Goal: Information Seeking & Learning: Learn about a topic

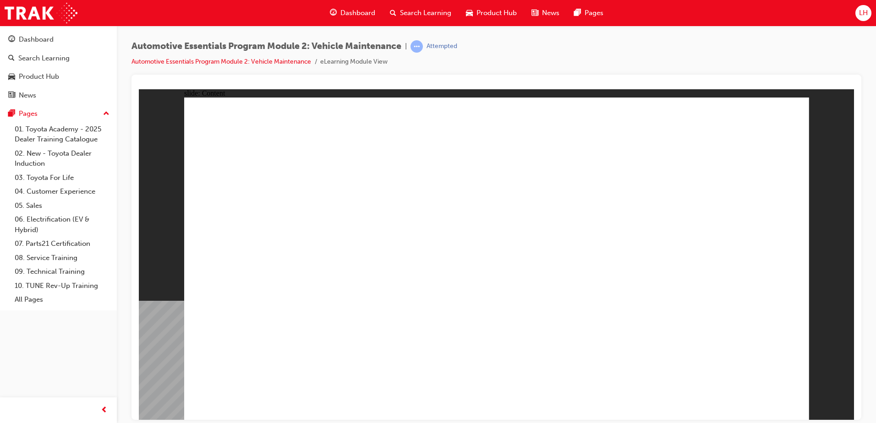
drag, startPoint x: 992, startPoint y: 159, endPoint x: 565, endPoint y: 112, distance: 429.3
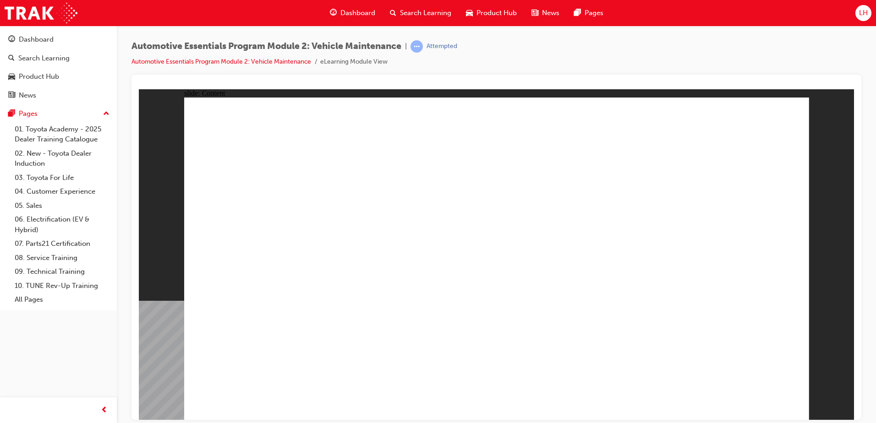
drag, startPoint x: 772, startPoint y: 388, endPoint x: 768, endPoint y: 395, distance: 7.8
drag, startPoint x: 379, startPoint y: 325, endPoint x: 361, endPoint y: 205, distance: 121.4
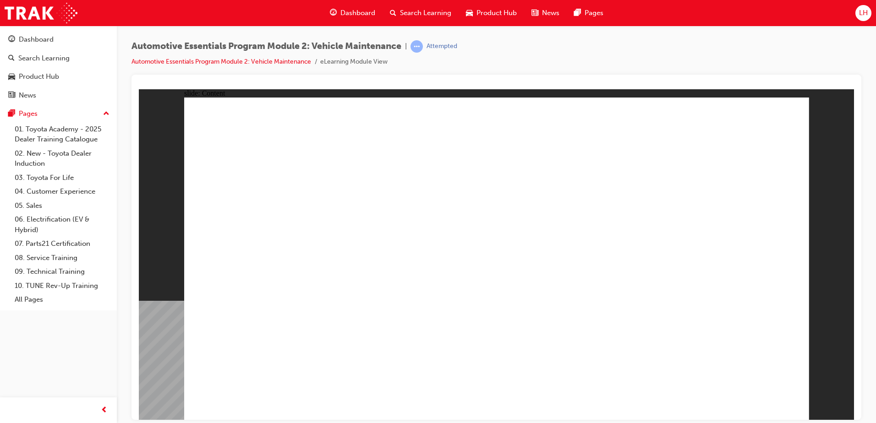
drag, startPoint x: 785, startPoint y: 396, endPoint x: 764, endPoint y: 401, distance: 21.1
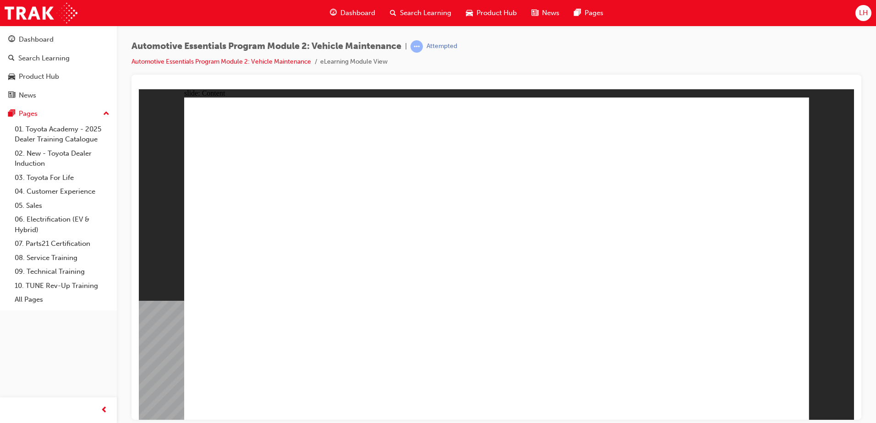
drag, startPoint x: 395, startPoint y: 235, endPoint x: 401, endPoint y: 251, distance: 17.5
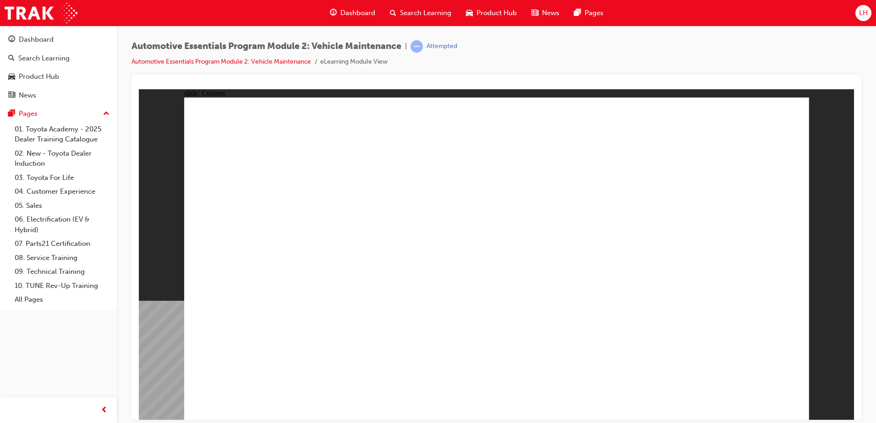
drag, startPoint x: 792, startPoint y: 93, endPoint x: 791, endPoint y: 100, distance: 6.9
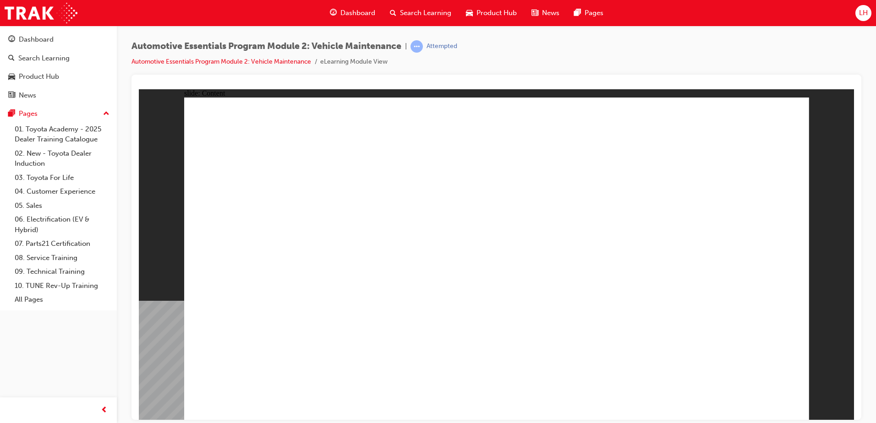
radio input "true"
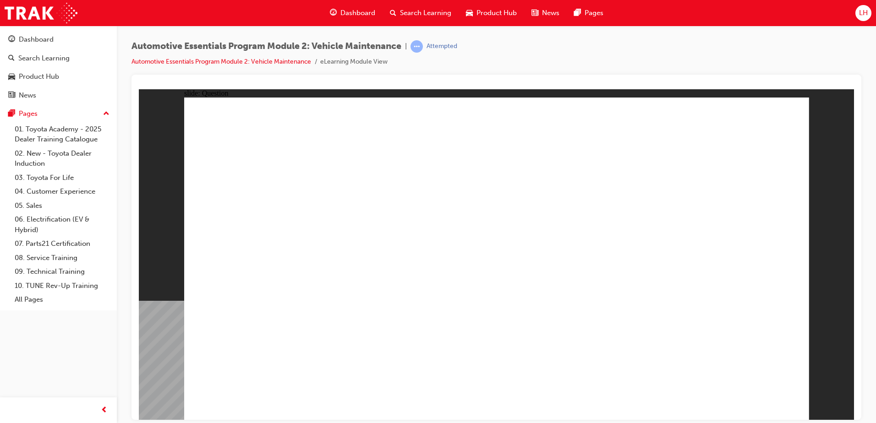
radio input "true"
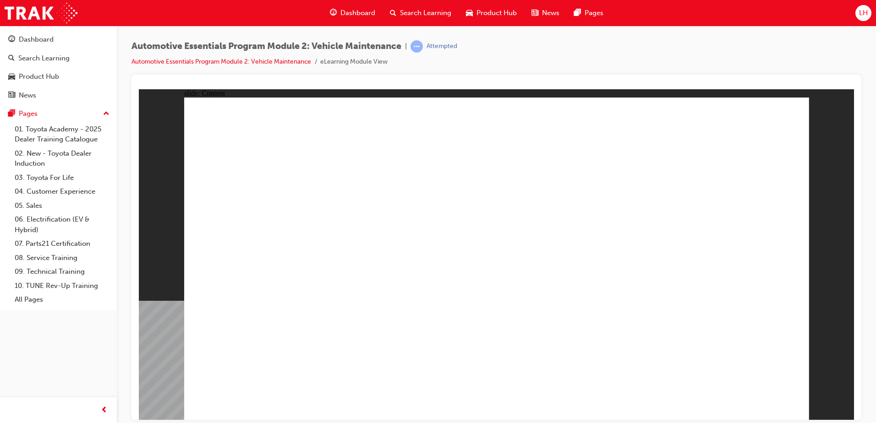
drag, startPoint x: 800, startPoint y: 119, endPoint x: 796, endPoint y: 116, distance: 5.0
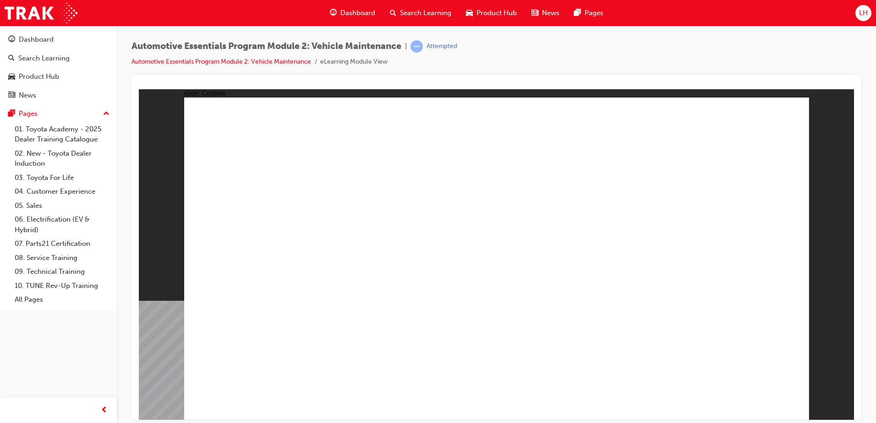
drag, startPoint x: 766, startPoint y: 379, endPoint x: 762, endPoint y: 391, distance: 12.6
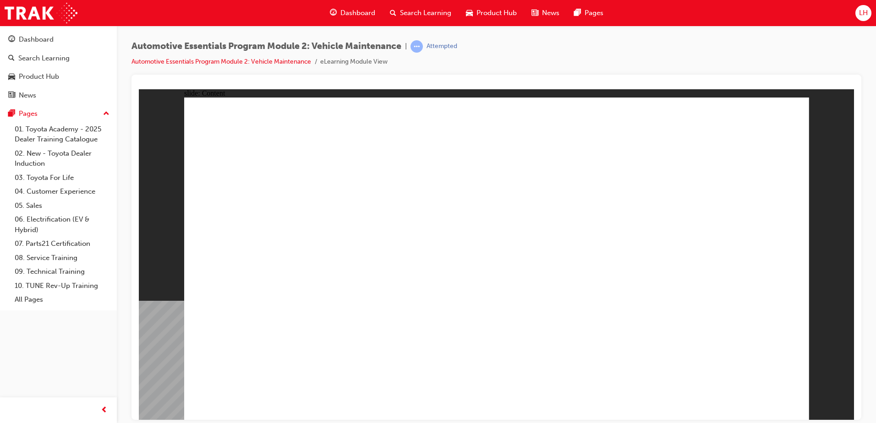
radio input "true"
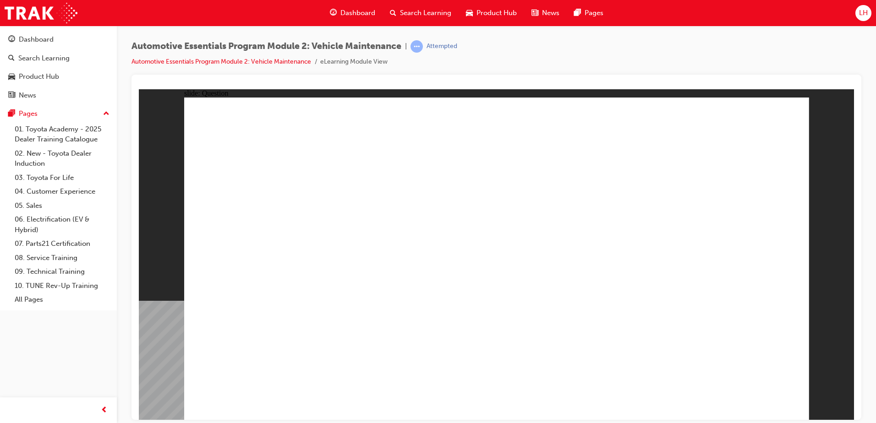
radio input "true"
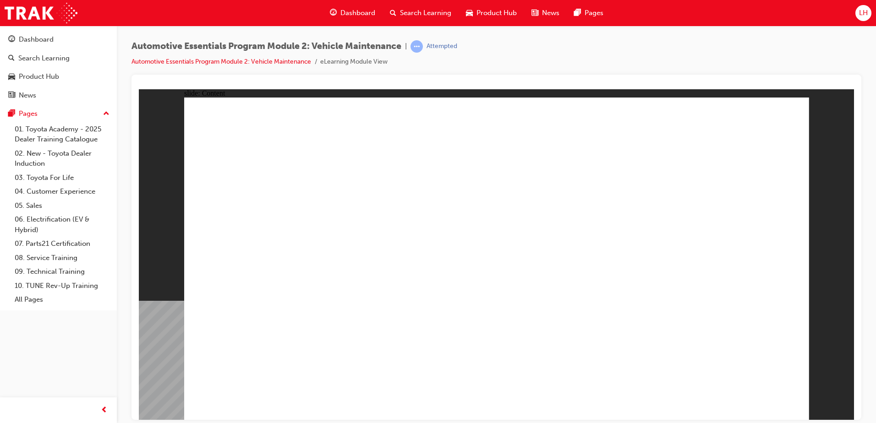
drag, startPoint x: 774, startPoint y: 388, endPoint x: 773, endPoint y: 354, distance: 33.9
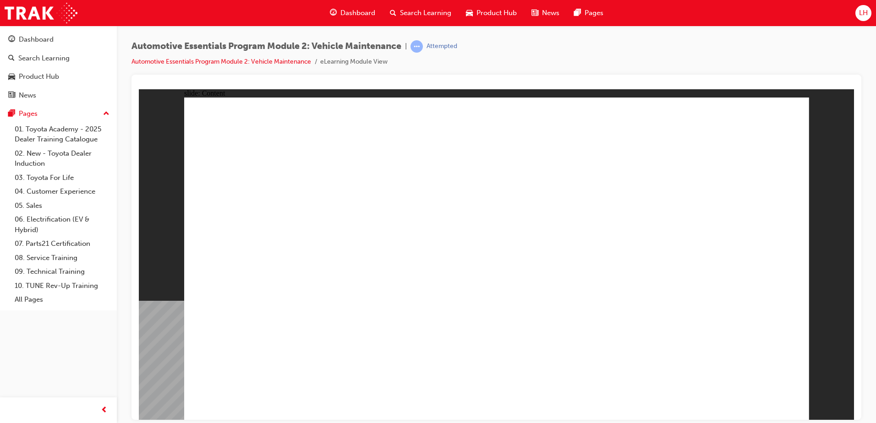
drag, startPoint x: 246, startPoint y: 257, endPoint x: 255, endPoint y: 265, distance: 11.7
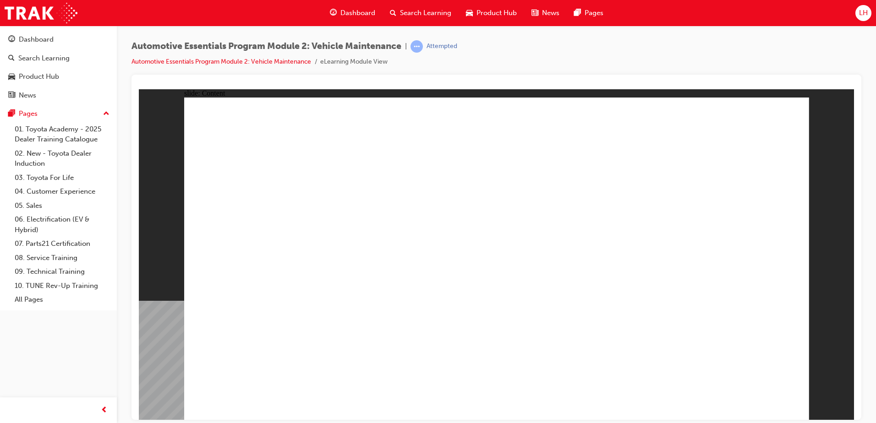
drag, startPoint x: 368, startPoint y: 251, endPoint x: 639, endPoint y: 222, distance: 272.4
drag, startPoint x: 742, startPoint y: 104, endPoint x: 812, endPoint y: 123, distance: 72.3
drag, startPoint x: 812, startPoint y: 123, endPoint x: 735, endPoint y: 114, distance: 77.5
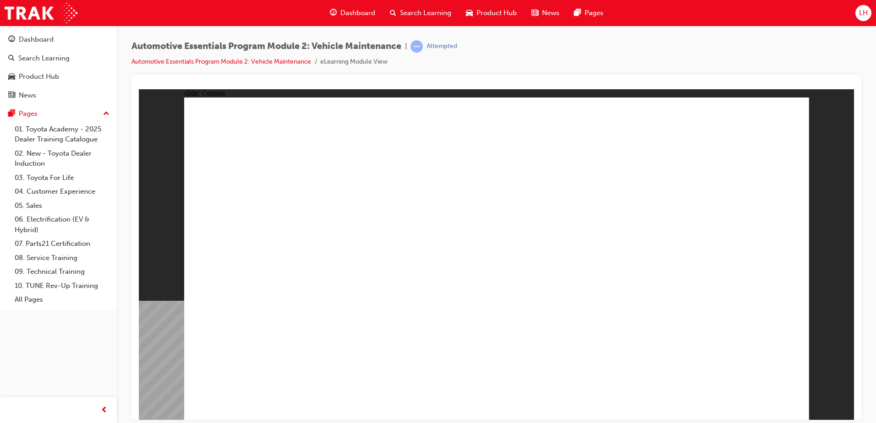
click at [799, 121] on div "slide: Content Rectangle 1 close_white.png Rectangle 1 Group 1 Did You Know? Sy…" at bounding box center [496, 254] width 715 height 331
drag, startPoint x: 735, startPoint y: 114, endPoint x: 776, endPoint y: 117, distance: 40.9
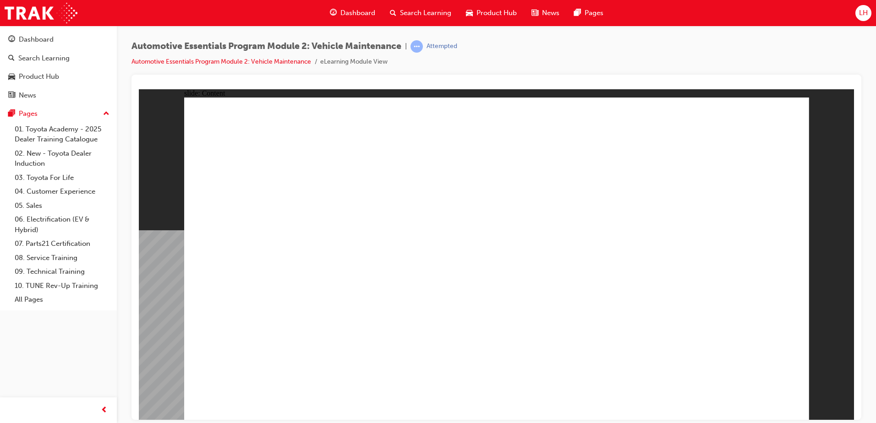
radio input "true"
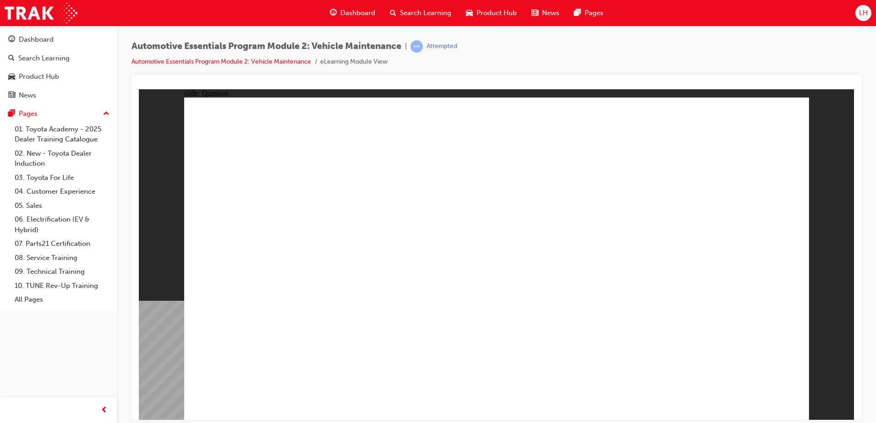
radio input "true"
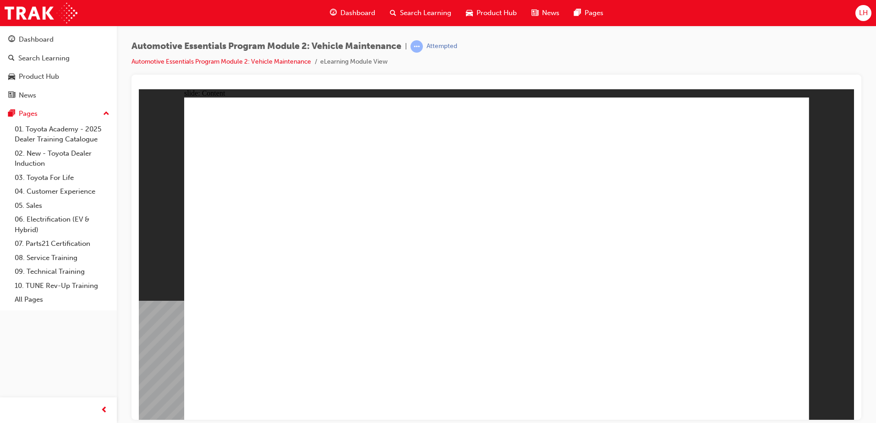
drag, startPoint x: 607, startPoint y: 369, endPoint x: 613, endPoint y: 367, distance: 6.2
drag, startPoint x: 796, startPoint y: 105, endPoint x: 781, endPoint y: 107, distance: 14.8
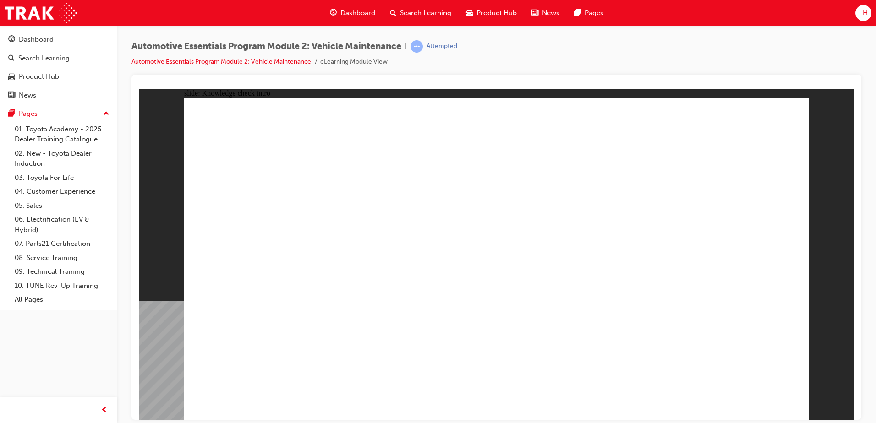
radio input "true"
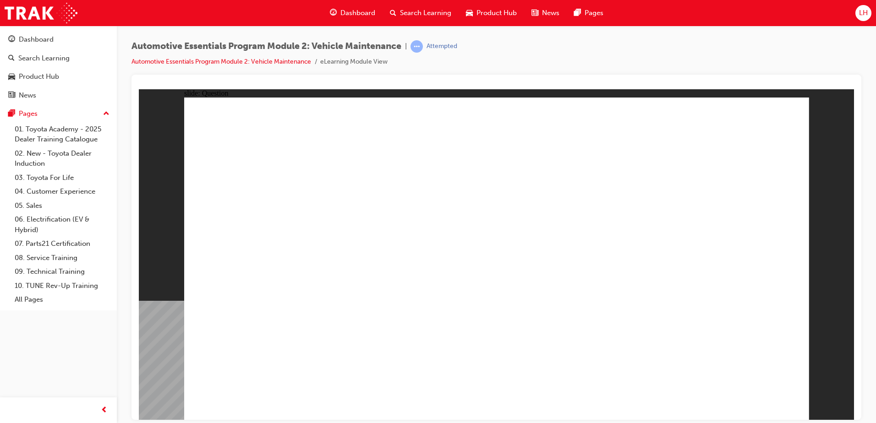
radio input "true"
drag, startPoint x: 520, startPoint y: 301, endPoint x: 798, endPoint y: 157, distance: 313.2
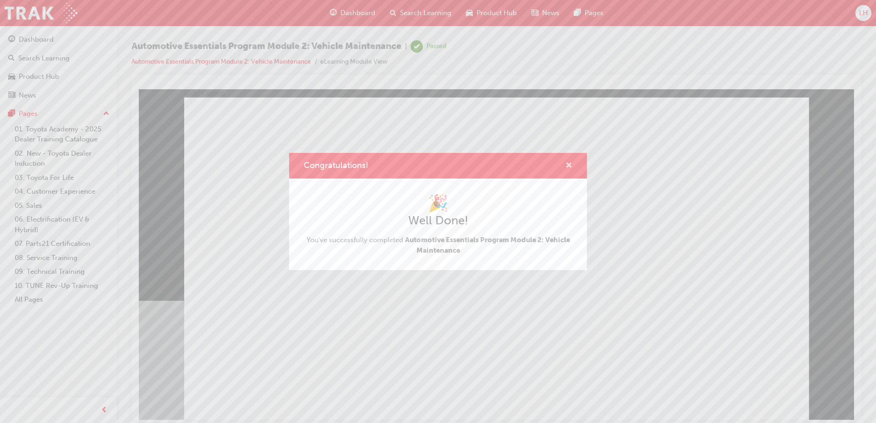
click at [566, 162] on span "cross-icon" at bounding box center [569, 166] width 7 height 8
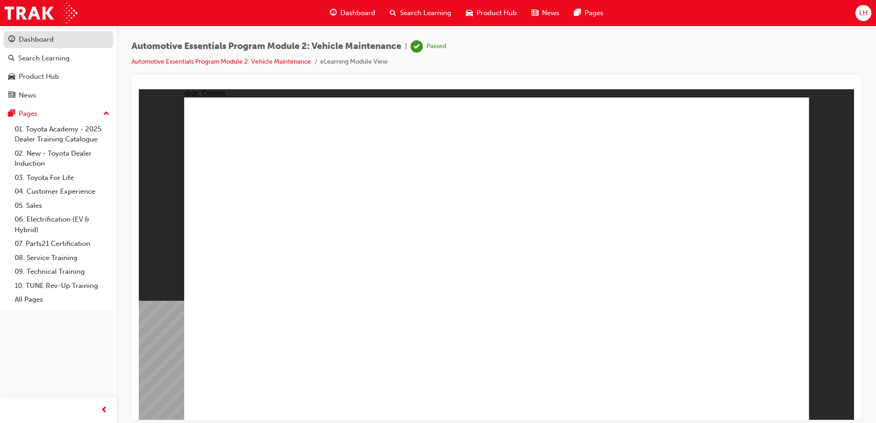
click at [43, 42] on div "Dashboard" at bounding box center [36, 39] width 35 height 11
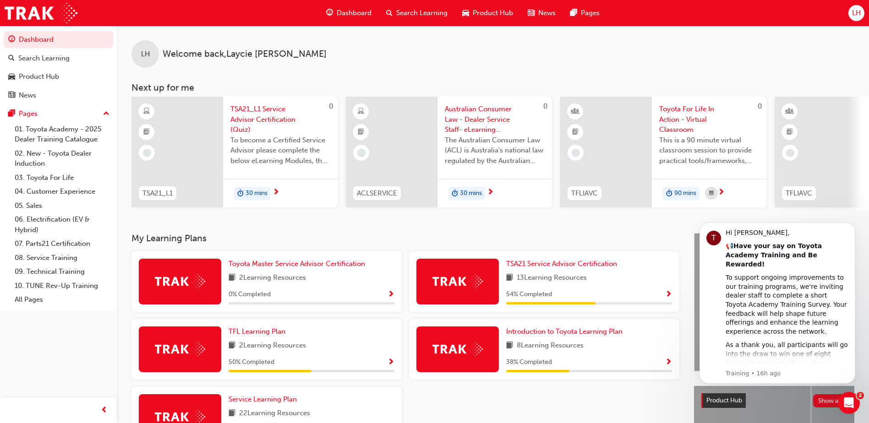
click at [190, 121] on div at bounding box center [178, 152] width 92 height 111
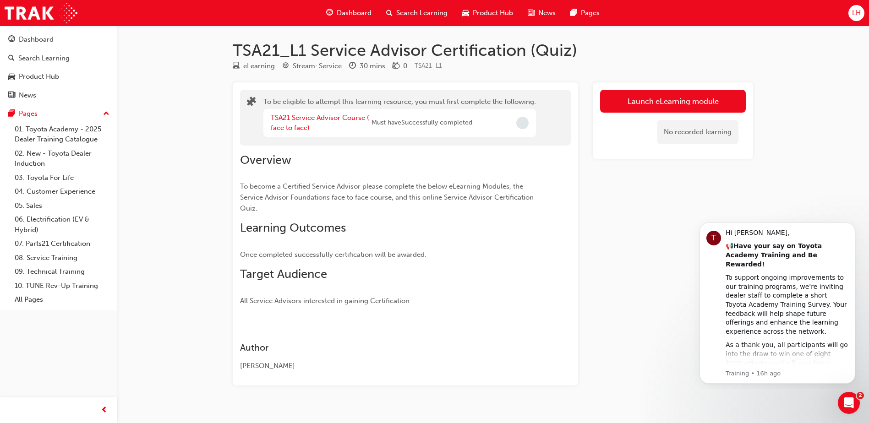
click at [291, 123] on div "TSA21 Service Advisor Course ( face to face)" at bounding box center [321, 123] width 101 height 21
click at [308, 118] on link "TSA21 Service Advisor Course ( face to face)" at bounding box center [320, 123] width 99 height 19
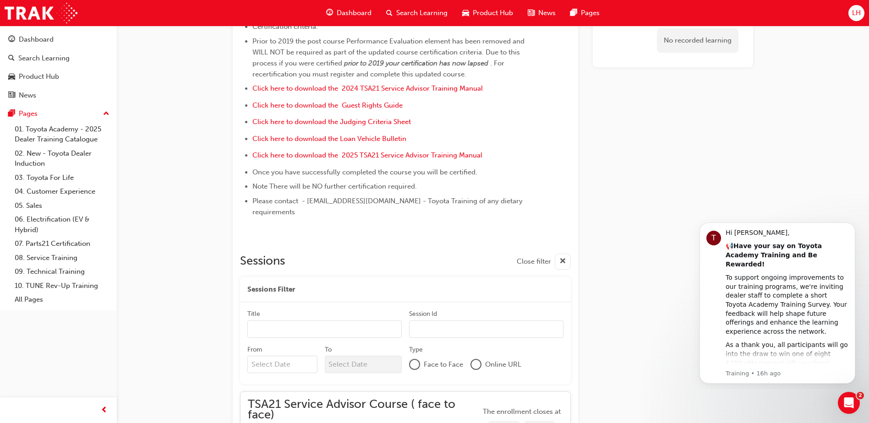
scroll to position [275, 0]
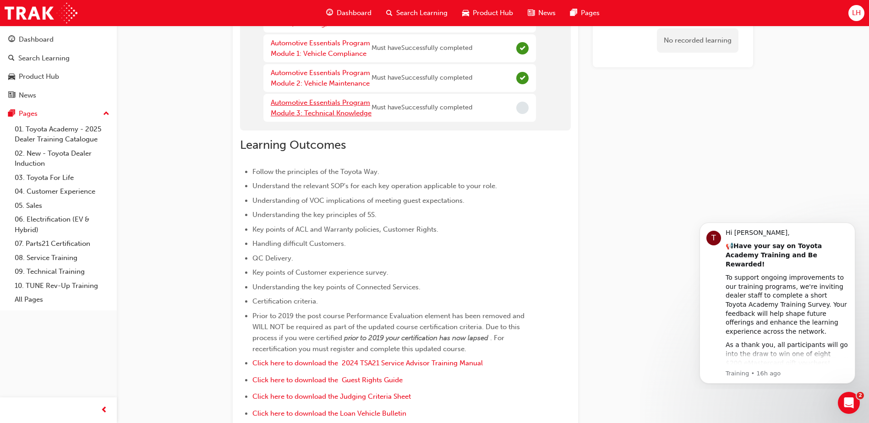
click at [309, 110] on link "Automotive Essentials Program Module 3: Technical Knowledge" at bounding box center [321, 108] width 101 height 19
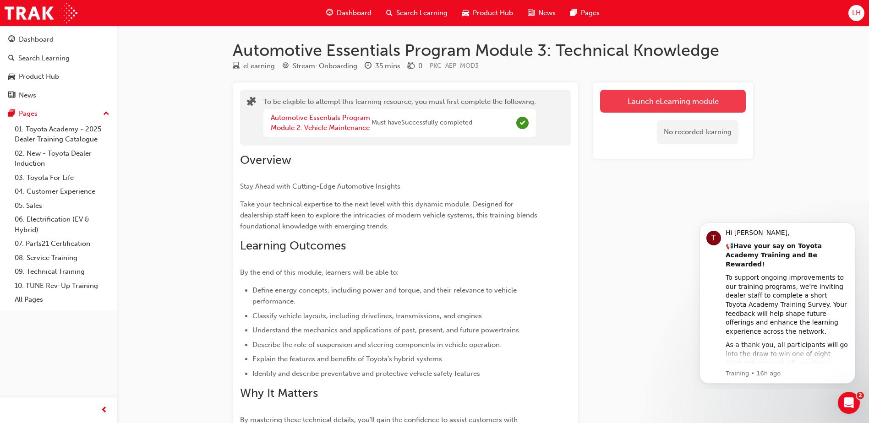
click at [652, 106] on button "Launch eLearning module" at bounding box center [673, 101] width 146 height 23
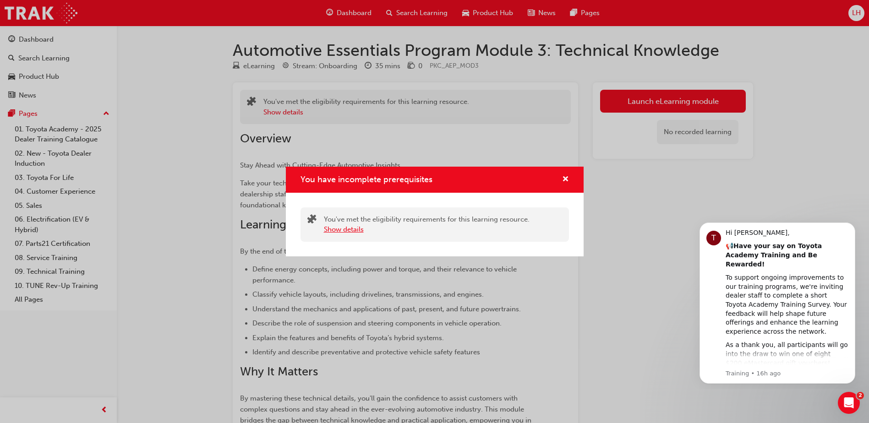
click at [358, 230] on button "Show details" at bounding box center [344, 230] width 40 height 11
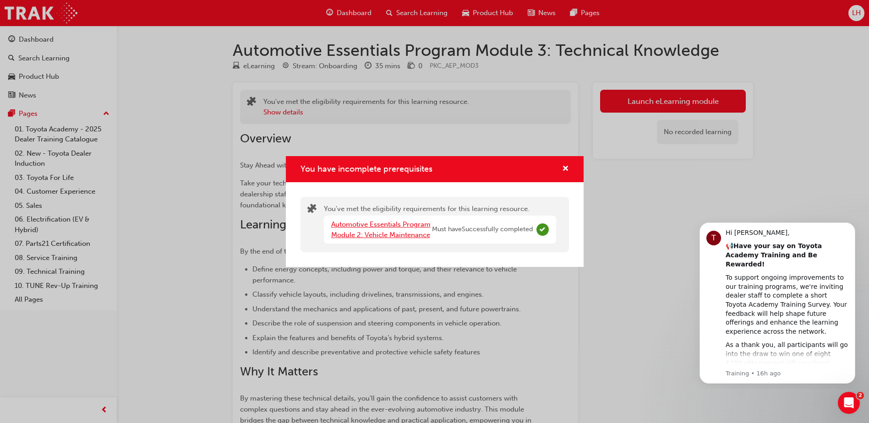
click at [403, 232] on link "Automotive Essentials Program Module 2: Vehicle Maintenance" at bounding box center [380, 229] width 99 height 19
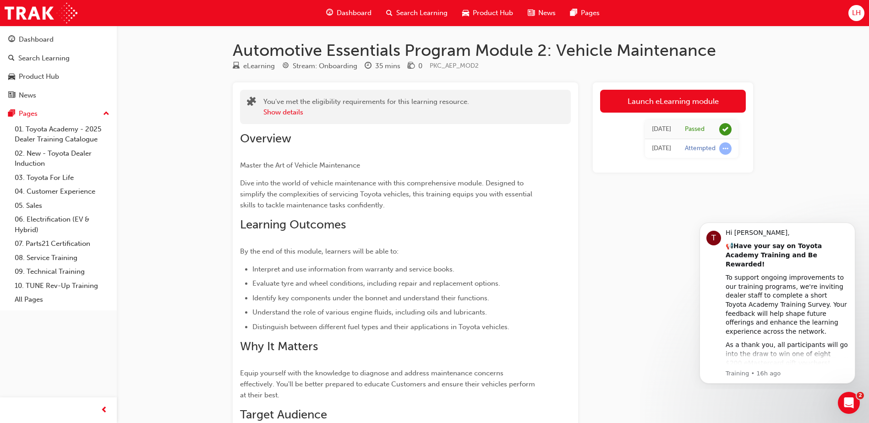
click at [652, 150] on div "[DATE]" at bounding box center [661, 148] width 19 height 11
click at [722, 150] on span "learningRecordVerb_ATTEMPT-icon" at bounding box center [726, 149] width 12 height 12
click at [725, 147] on span "learningRecordVerb_ATTEMPT-icon" at bounding box center [726, 149] width 12 height 12
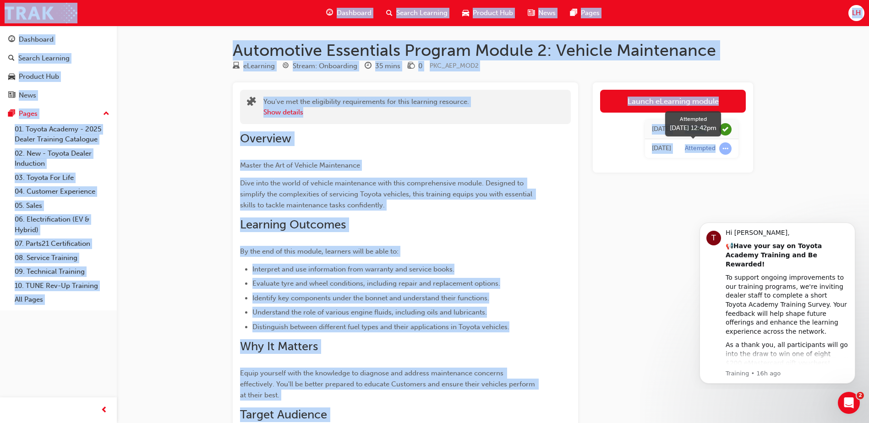
click at [725, 147] on span "learningRecordVerb_ATTEMPT-icon" at bounding box center [726, 149] width 12 height 12
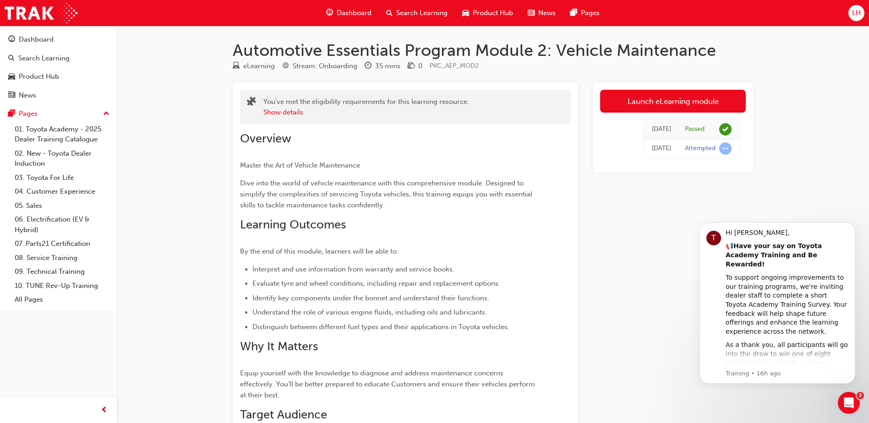
click at [680, 79] on div "Automotive Essentials Program Module 2: Vehicle Maintenance eLearning Stream: O…" at bounding box center [493, 303] width 550 height 526
click at [680, 94] on link "Launch eLearning module" at bounding box center [673, 101] width 146 height 23
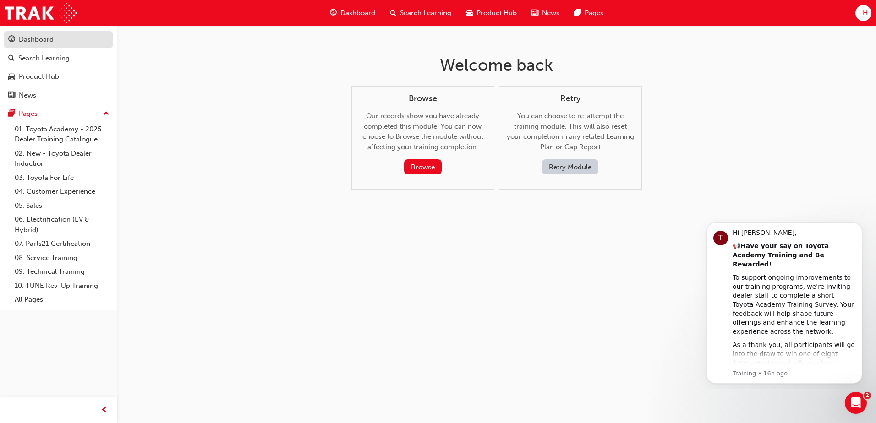
click at [53, 43] on div "Dashboard" at bounding box center [36, 39] width 35 height 11
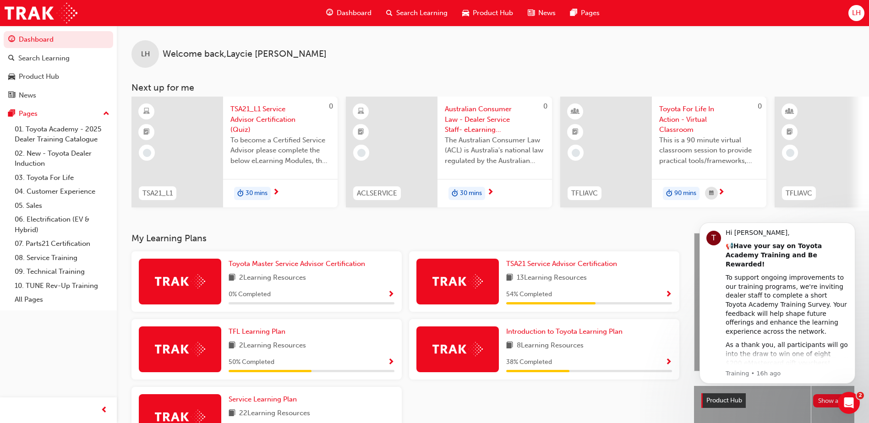
click at [249, 139] on span "To become a Certified Service Advisor please complete the below eLearning Modul…" at bounding box center [281, 150] width 100 height 31
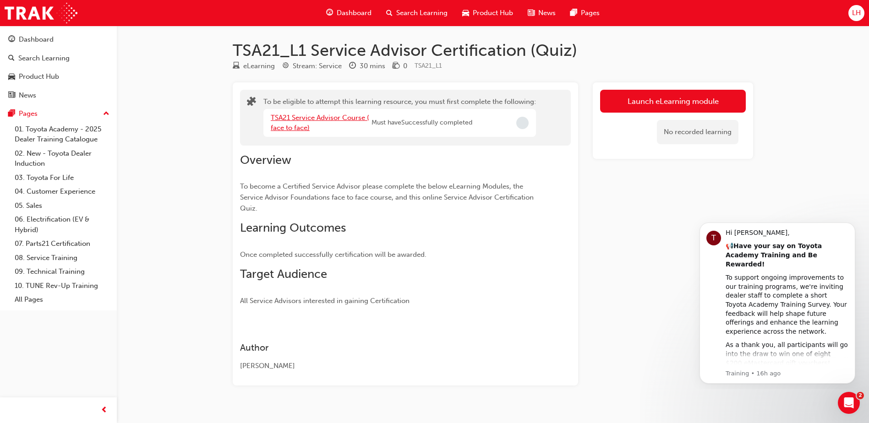
click at [336, 119] on link "TSA21 Service Advisor Course ( face to face)" at bounding box center [320, 123] width 99 height 19
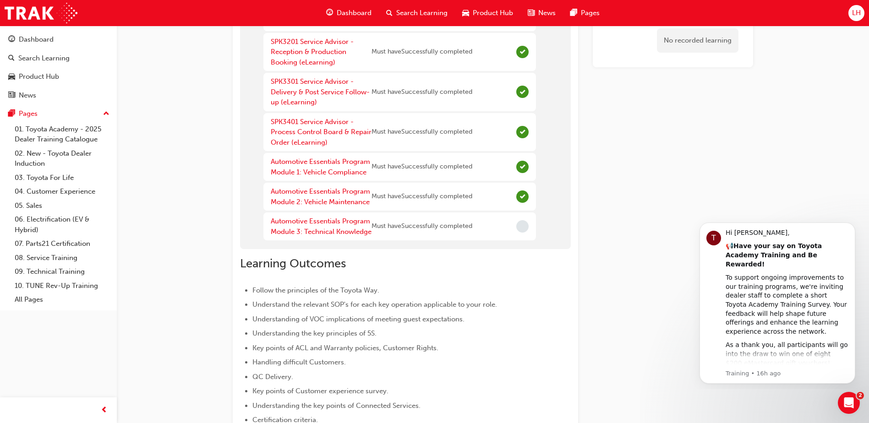
scroll to position [183, 0]
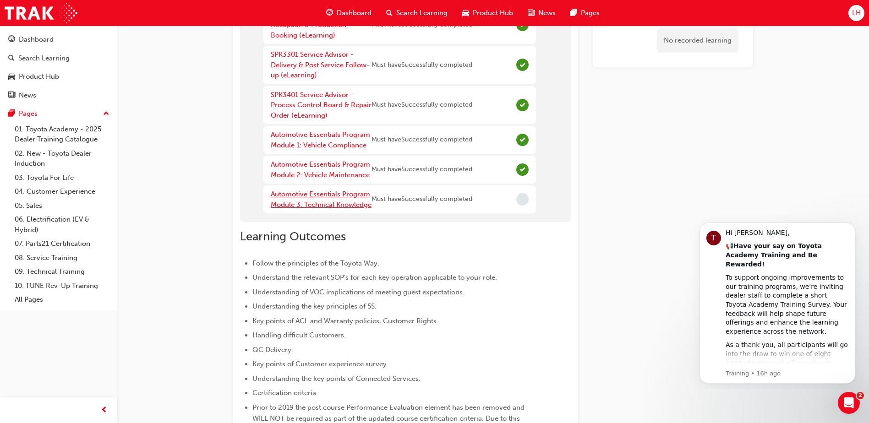
click at [312, 194] on link "Automotive Essentials Program Module 3: Technical Knowledge" at bounding box center [321, 199] width 101 height 19
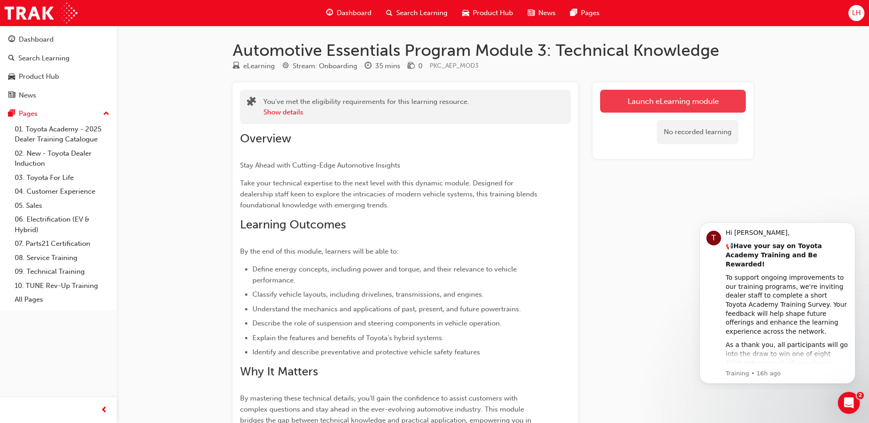
click at [667, 101] on link "Launch eLearning module" at bounding box center [673, 101] width 146 height 23
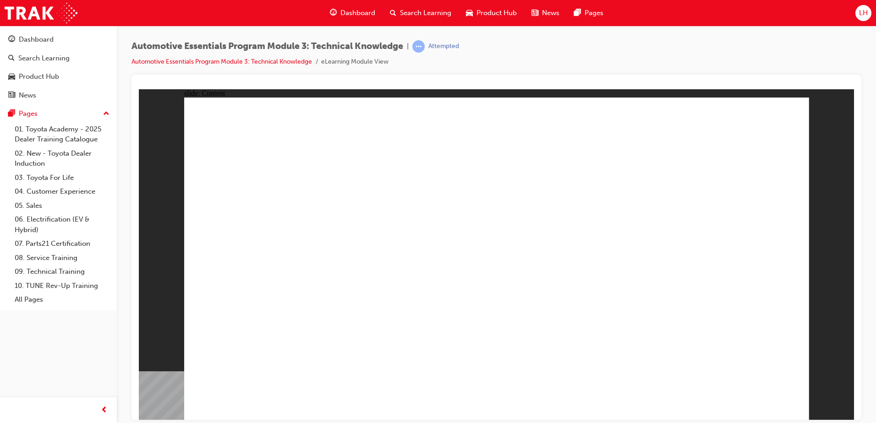
drag, startPoint x: 369, startPoint y: 335, endPoint x: 677, endPoint y: 110, distance: 381.5
drag, startPoint x: 789, startPoint y: 129, endPoint x: 791, endPoint y: 122, distance: 7.1
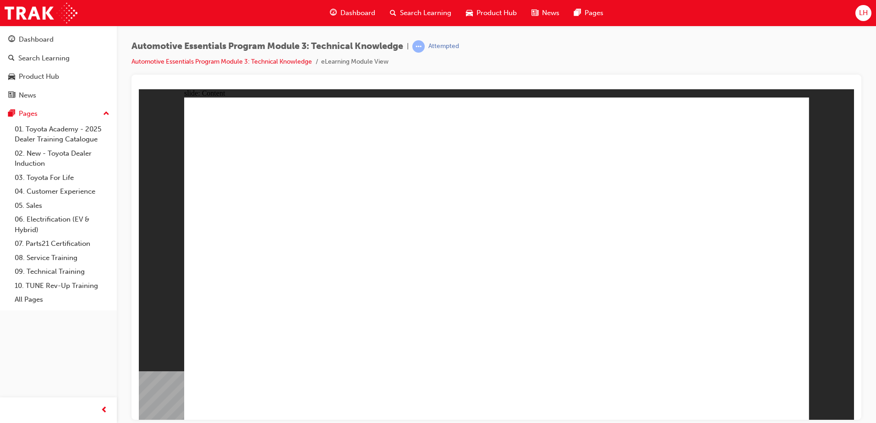
drag, startPoint x: 762, startPoint y: 398, endPoint x: 1015, endPoint y: 120, distance: 376.0
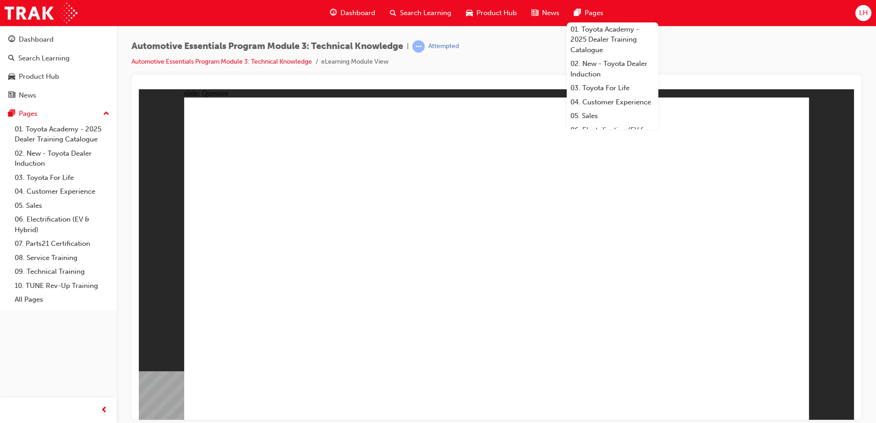
click at [467, 60] on div "Automotive Essentials Program Module 3: Technical Knowledge | Attempted Automot…" at bounding box center [497, 57] width 730 height 34
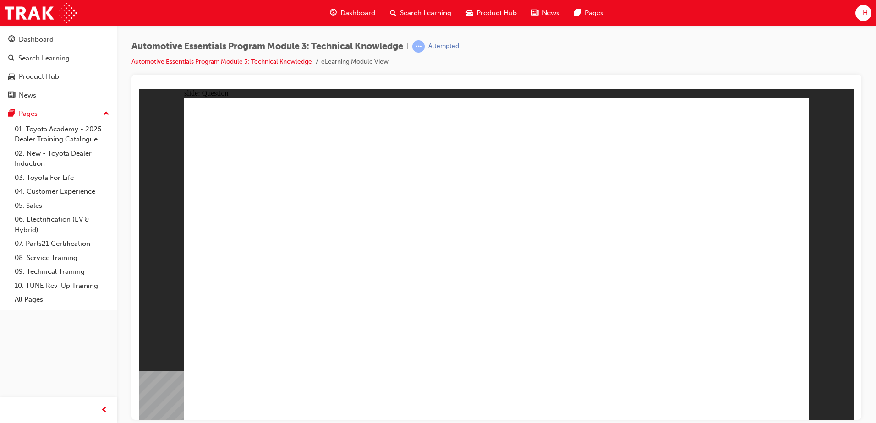
radio input "true"
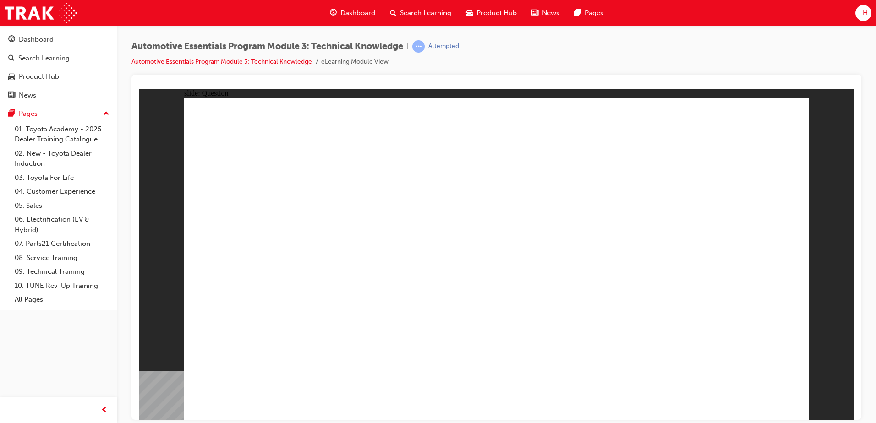
radio input "true"
drag, startPoint x: 346, startPoint y: 361, endPoint x: 742, endPoint y: 132, distance: 457.3
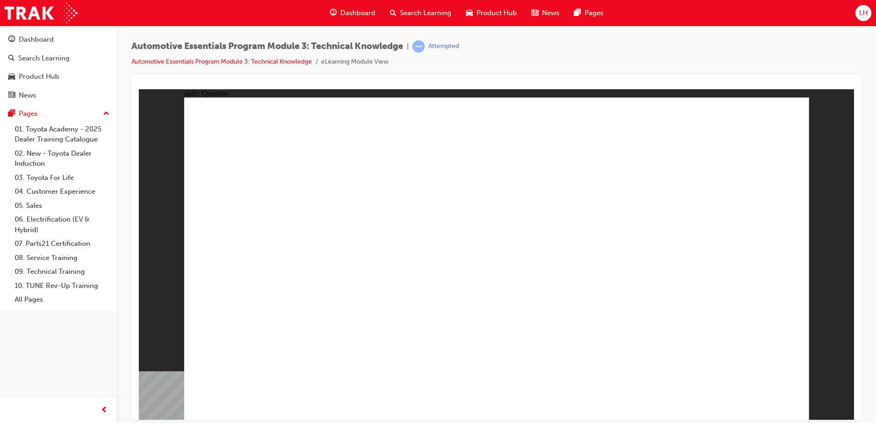
radio input "true"
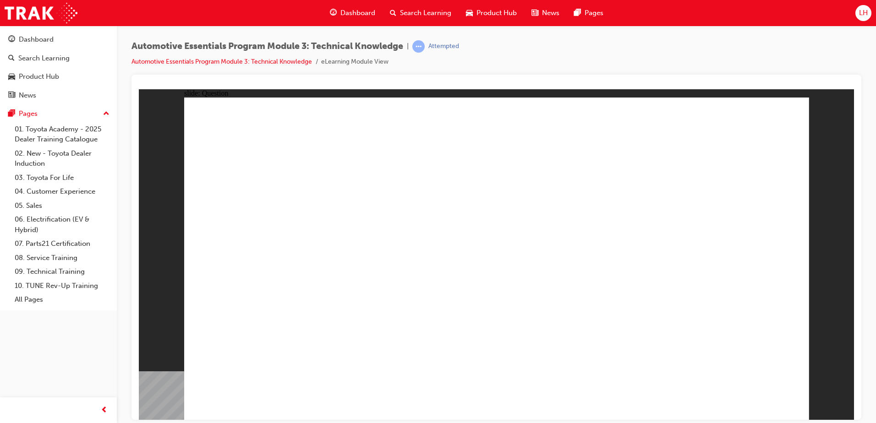
radio input "true"
drag, startPoint x: 585, startPoint y: 106, endPoint x: 362, endPoint y: 353, distance: 332.6
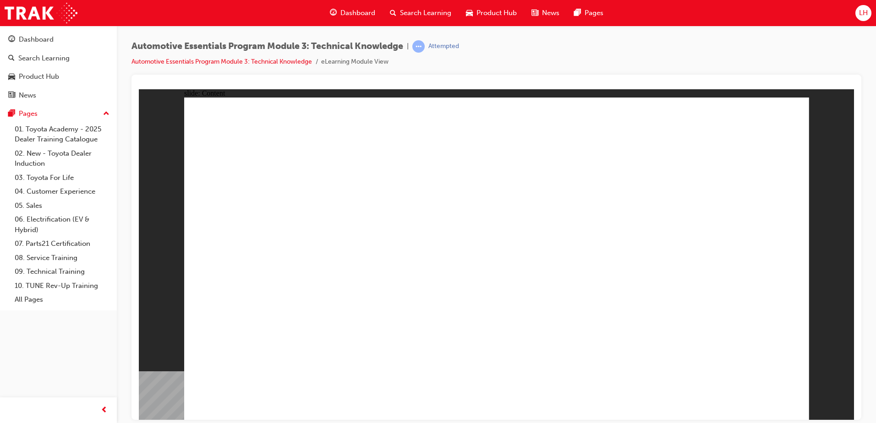
drag, startPoint x: 421, startPoint y: 265, endPoint x: 352, endPoint y: 292, distance: 73.6
drag, startPoint x: 352, startPoint y: 292, endPoint x: 526, endPoint y: 184, distance: 204.6
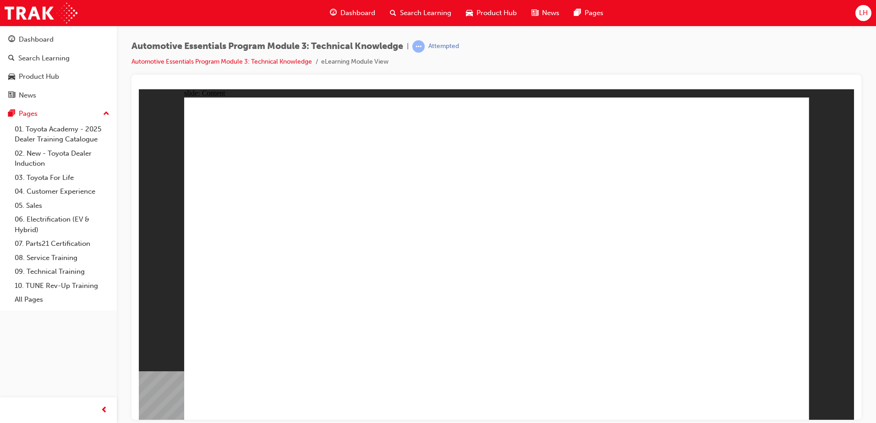
drag, startPoint x: 769, startPoint y: 111, endPoint x: 768, endPoint y: 121, distance: 10.7
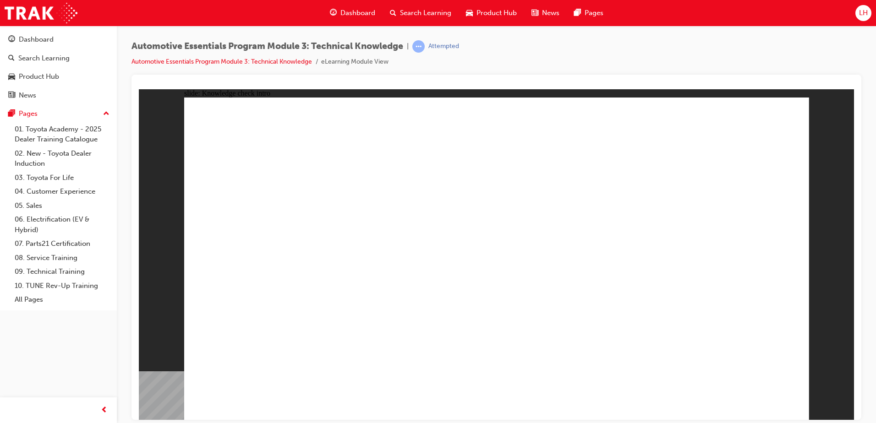
drag, startPoint x: 659, startPoint y: 155, endPoint x: 658, endPoint y: 169, distance: 13.8
radio input "true"
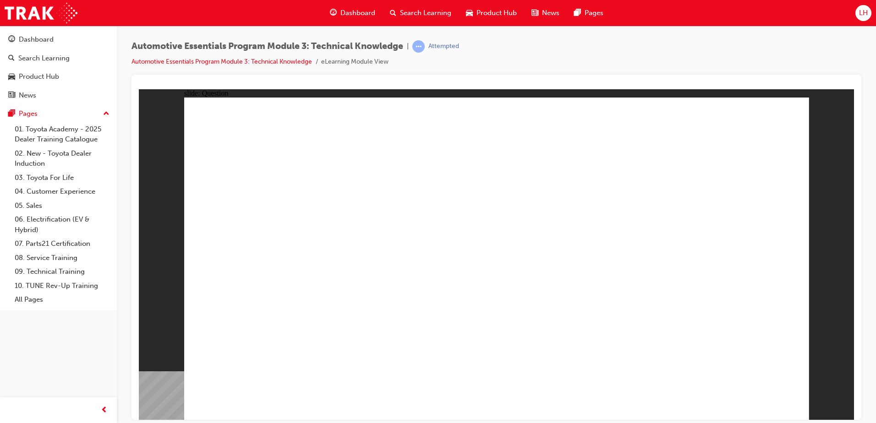
radio input "true"
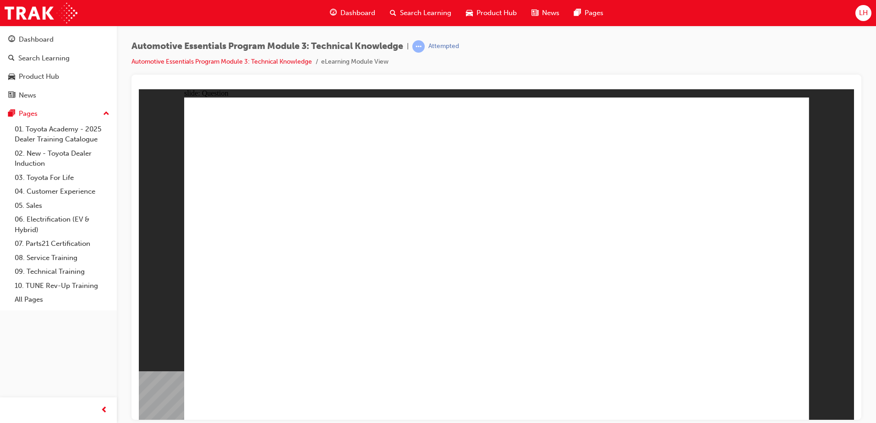
radio input "true"
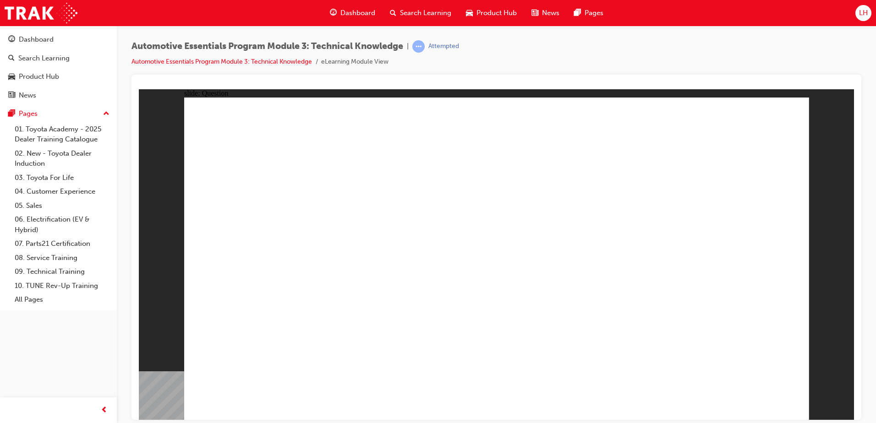
radio input "true"
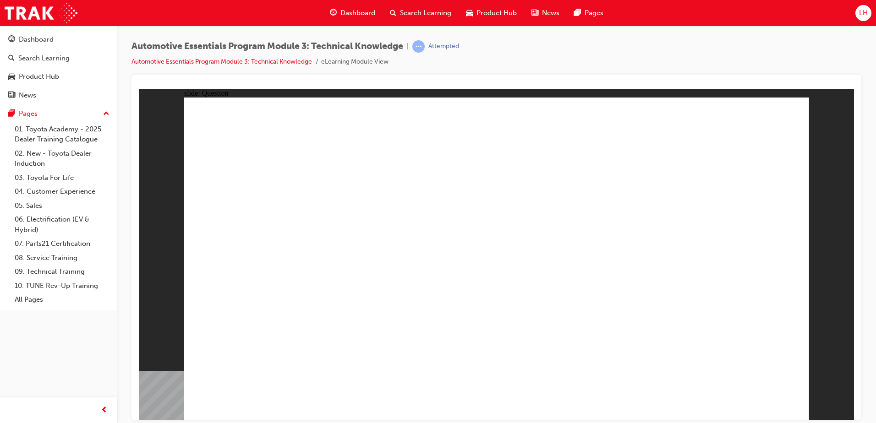
radio input "true"
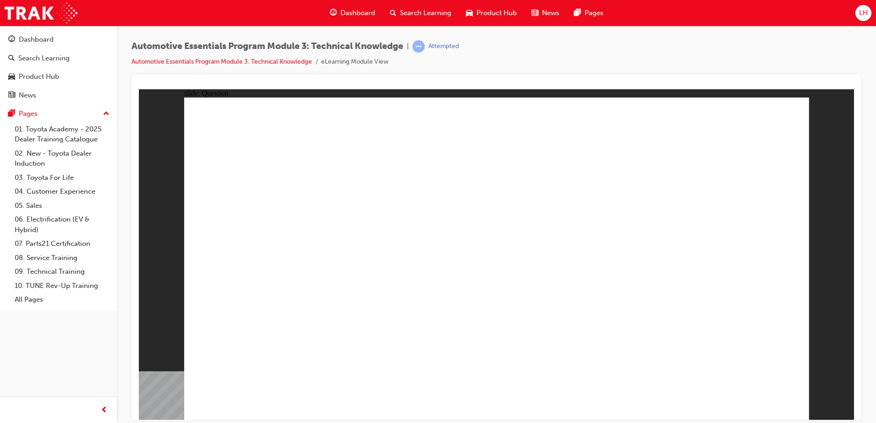
radio input "true"
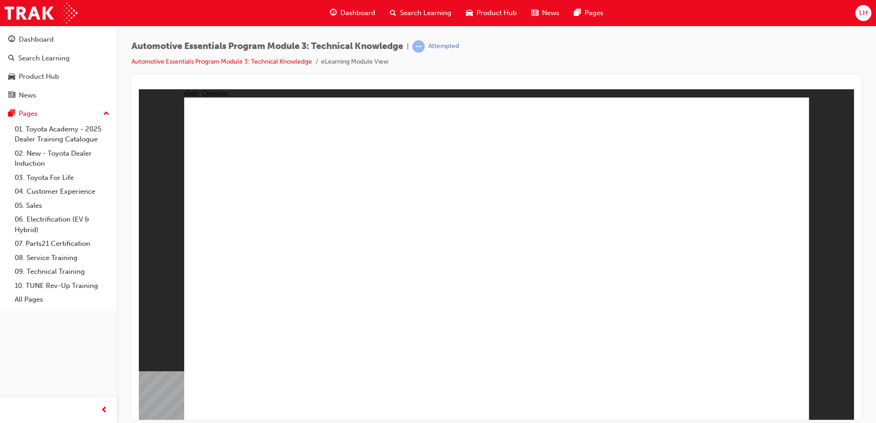
radio input "true"
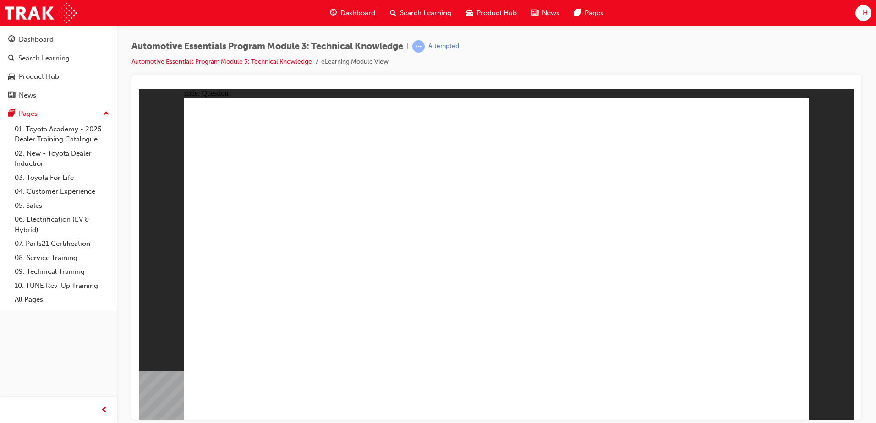
radio input "true"
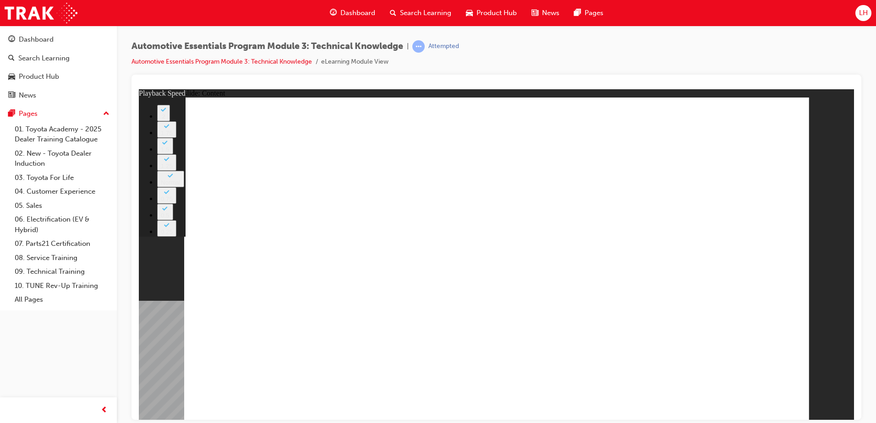
drag, startPoint x: 390, startPoint y: 341, endPoint x: 139, endPoint y: 294, distance: 255.5
click at [141, 294] on div "slide: Content Rectangle 2 Rectangle 2 Engines How does an internal Combustion …" at bounding box center [496, 254] width 715 height 331
drag, startPoint x: 338, startPoint y: 341, endPoint x: 274, endPoint y: 335, distance: 64.4
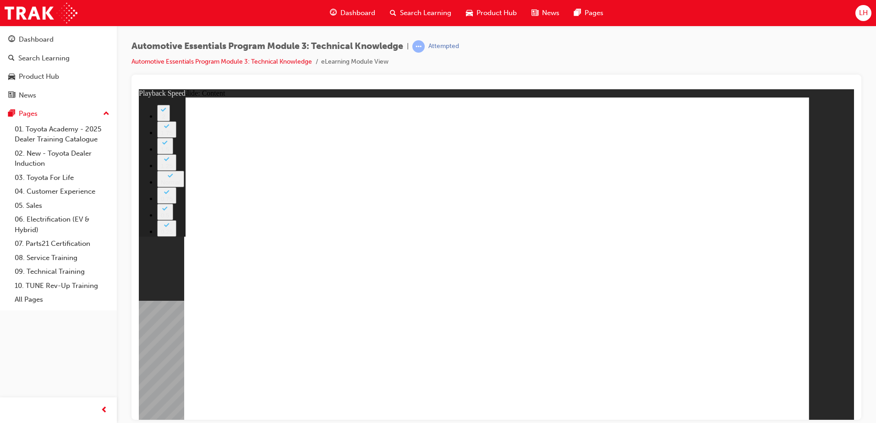
drag, startPoint x: 330, startPoint y: 374, endPoint x: 336, endPoint y: 410, distance: 36.0
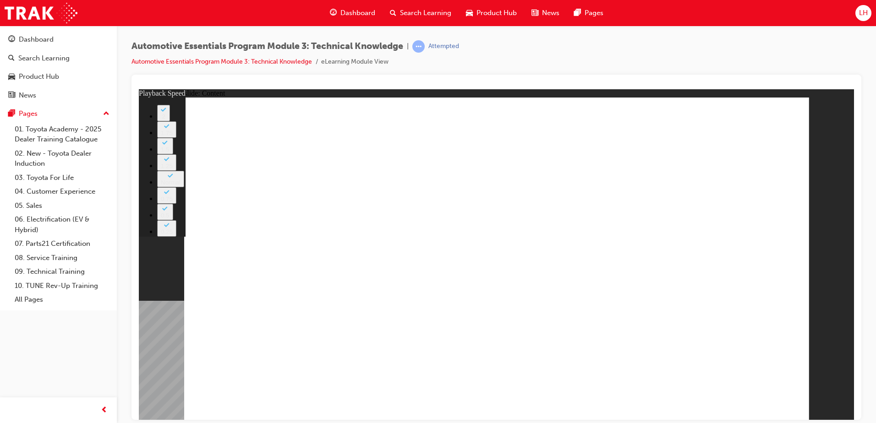
type input "9"
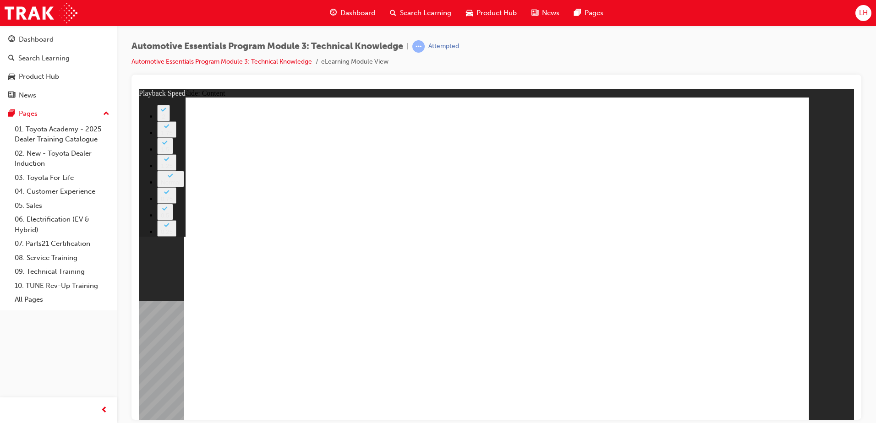
drag, startPoint x: 344, startPoint y: 339, endPoint x: 143, endPoint y: 291, distance: 206.2
click at [161, 317] on div "slide: Content Rectangle 2 Rectangle 2 Engines How does an internal Combustion …" at bounding box center [496, 254] width 715 height 331
drag, startPoint x: 445, startPoint y: 264, endPoint x: 445, endPoint y: 259, distance: 5.1
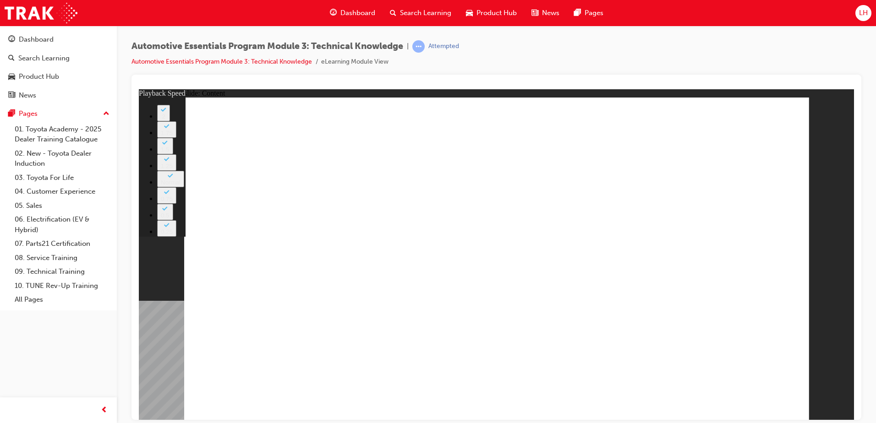
type input "19"
drag, startPoint x: 781, startPoint y: 402, endPoint x: 557, endPoint y: 95, distance: 379.5
